Goal: Navigation & Orientation: Find specific page/section

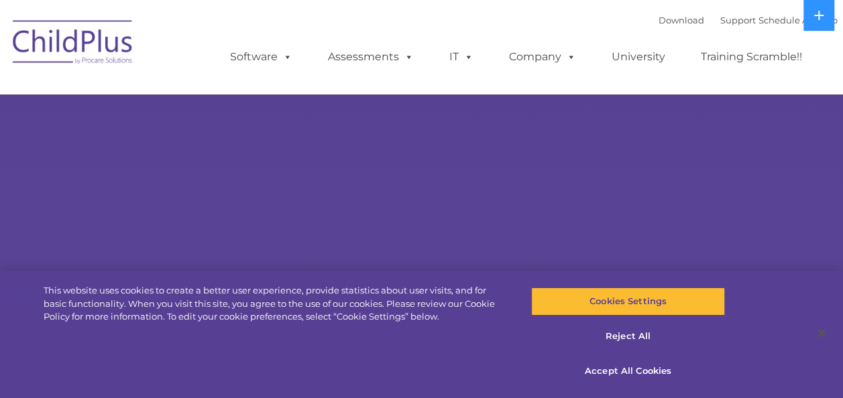
select select "MEDIUM"
